Goal: Information Seeking & Learning: Get advice/opinions

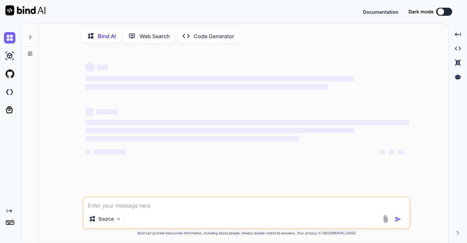
type textarea "Append "maven-wrapper.jar" to ".gitignore" file"
type textarea "x"
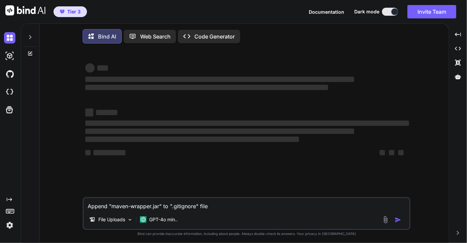
type textarea "Append "maven-wrapper.jar" to ".gitignore" file"
type textarea "x"
type textarea "Append "maven-wrapper.jar" to ".gitignore" file ?"
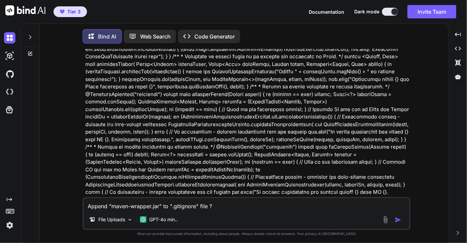
scroll to position [3, 0]
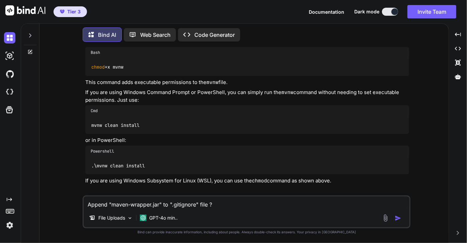
type textarea "x"
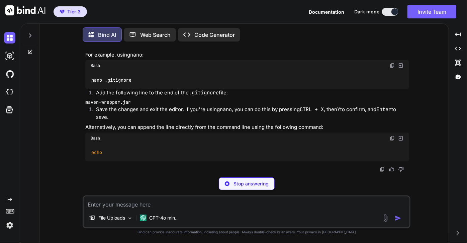
scroll to position [4252, 0]
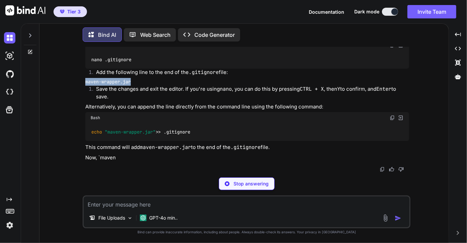
drag, startPoint x: 139, startPoint y: 120, endPoint x: 76, endPoint y: 125, distance: 63.7
click at [76, 125] on div "You Bind AI Looking at your code and the [PERSON_NAME] event you're seeing, I c…" at bounding box center [247, 144] width 404 height 195
copy code "maven-wrapper.jar"
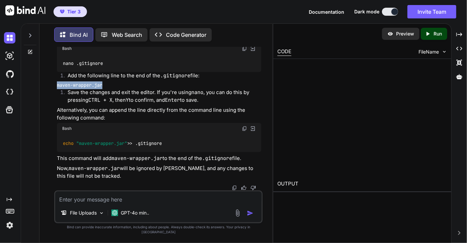
type textarea "x"
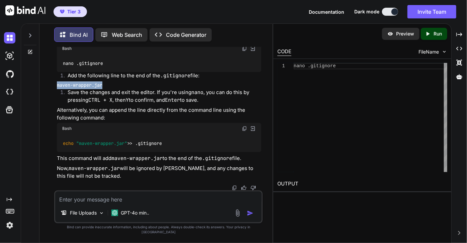
scroll to position [5237, 0]
